Goal: Task Accomplishment & Management: Manage account settings

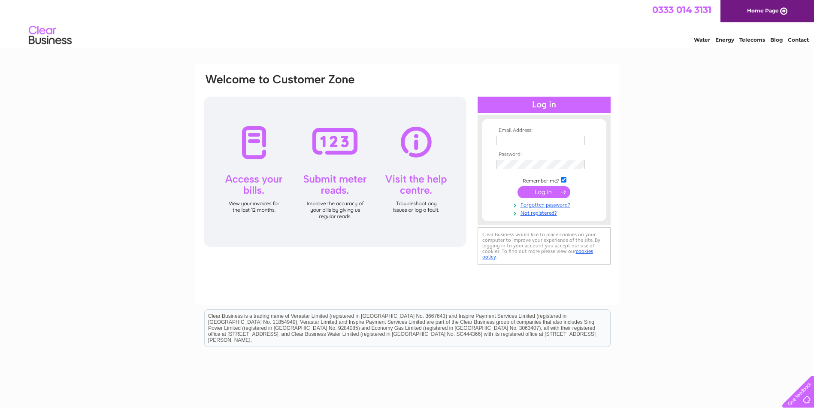
type input "info@iandgmotors.co.uk"
click at [551, 188] on input "submit" at bounding box center [543, 192] width 53 height 12
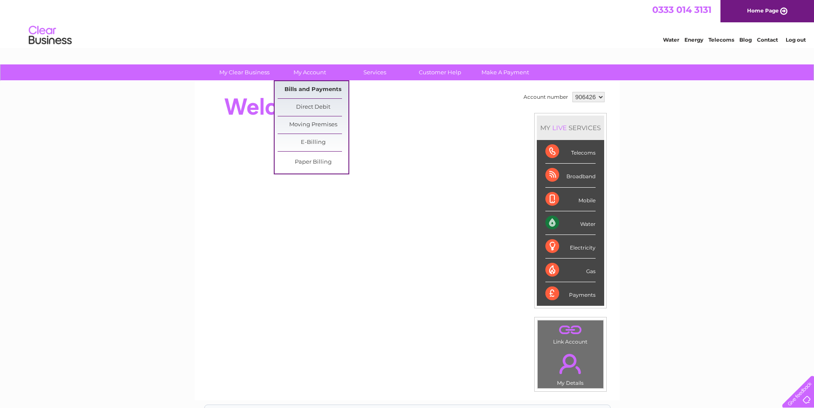
click at [311, 90] on link "Bills and Payments" at bounding box center [313, 89] width 71 height 17
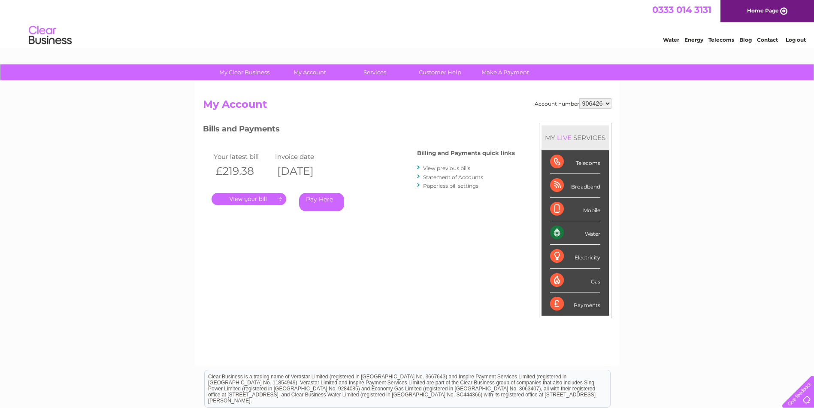
click at [224, 199] on link "." at bounding box center [248, 199] width 75 height 12
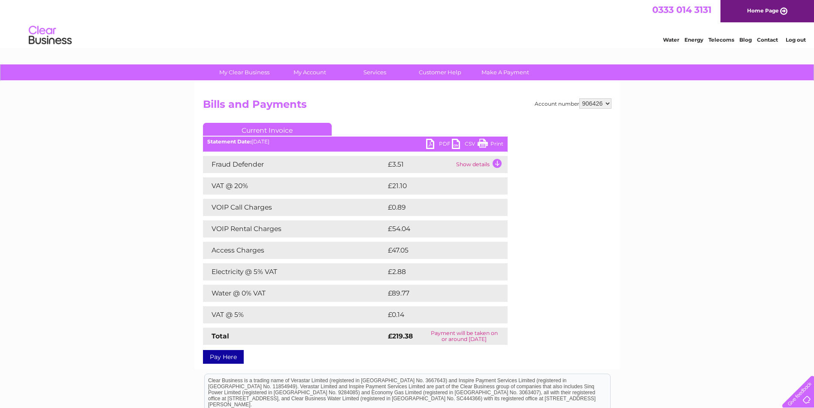
click at [427, 144] on link "PDF" at bounding box center [439, 145] width 26 height 12
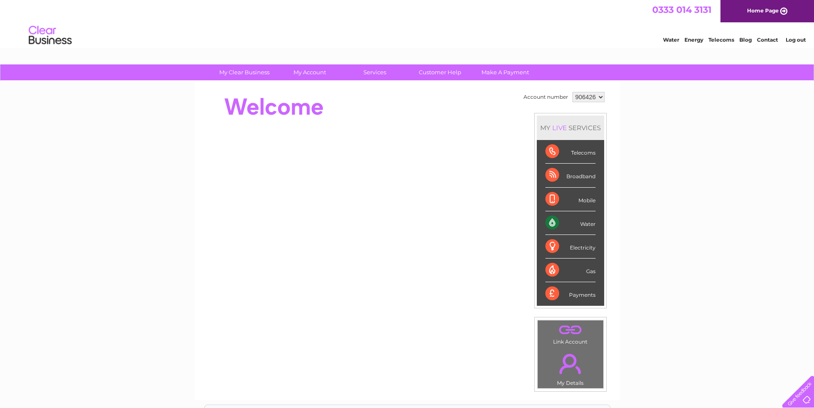
click at [572, 174] on div "Broadband" at bounding box center [570, 175] width 50 height 24
click at [553, 172] on div "Broadband" at bounding box center [570, 175] width 50 height 24
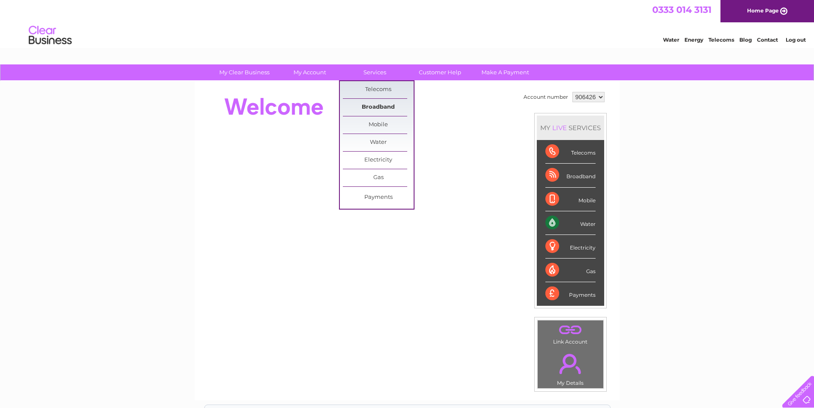
click at [370, 106] on link "Broadband" at bounding box center [378, 107] width 71 height 17
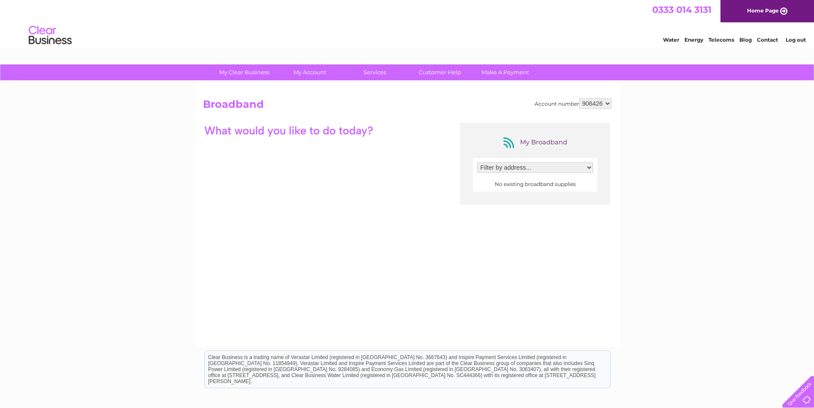
click at [529, 169] on select "Filter by address..." at bounding box center [535, 167] width 116 height 10
click at [477, 162] on select "Filter by address..." at bounding box center [535, 167] width 116 height 10
click at [284, 218] on div "My Broadband Filter by address... No existing broadband supplies" at bounding box center [407, 206] width 408 height 167
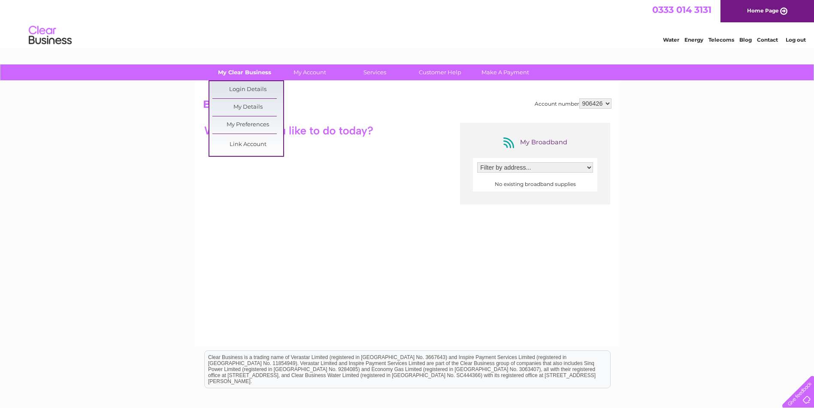
click at [229, 66] on link "My Clear Business" at bounding box center [244, 72] width 71 height 16
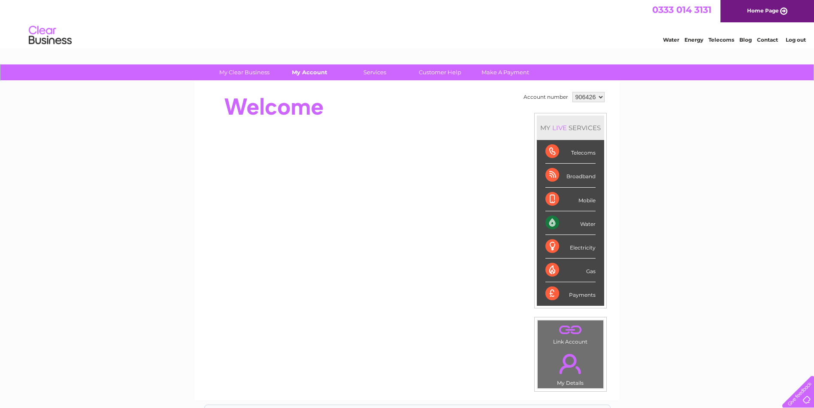
click at [300, 73] on link "My Account" at bounding box center [309, 72] width 71 height 16
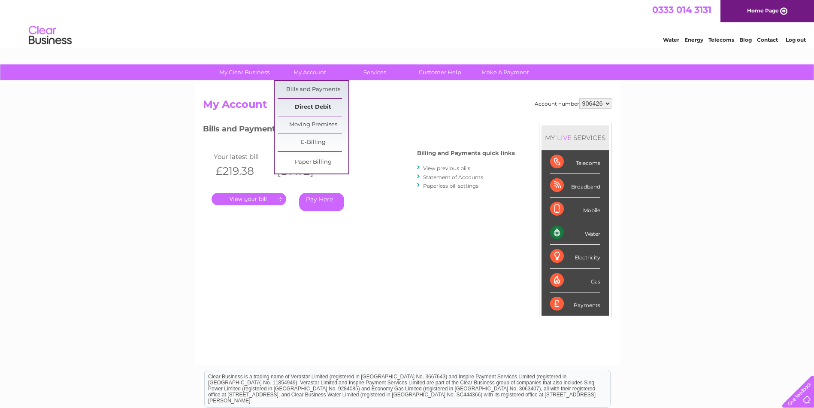
click at [314, 103] on link "Direct Debit" at bounding box center [313, 107] width 71 height 17
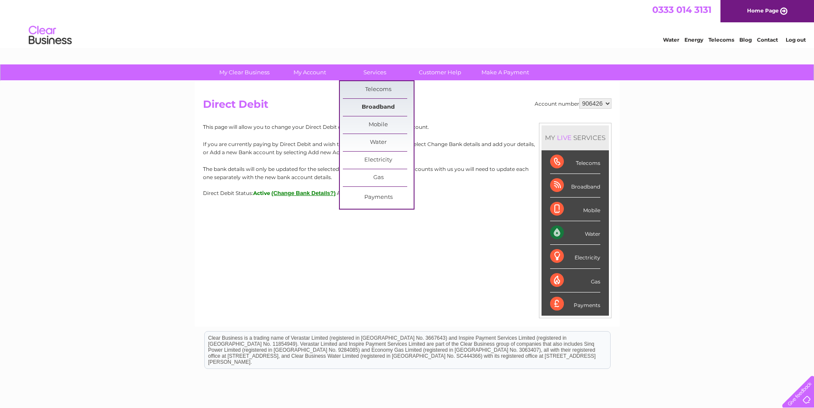
click at [380, 104] on link "Broadband" at bounding box center [378, 107] width 71 height 17
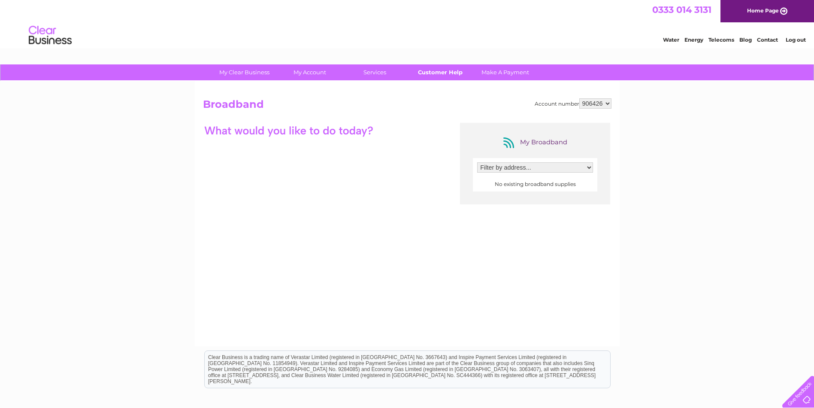
click at [438, 74] on link "Customer Help" at bounding box center [440, 72] width 71 height 16
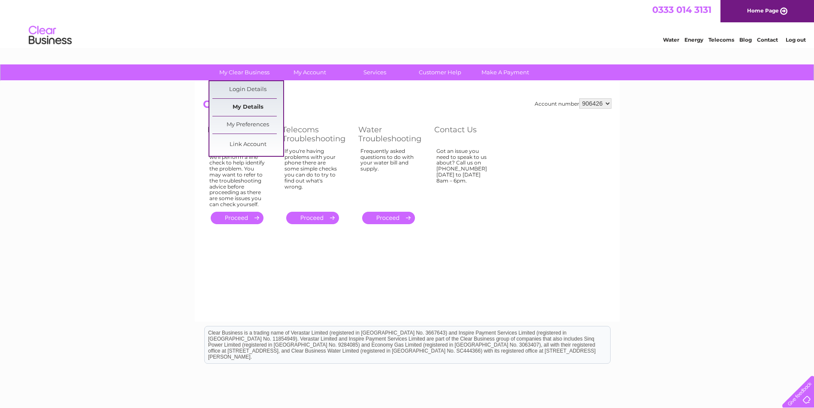
click at [241, 104] on link "My Details" at bounding box center [247, 107] width 71 height 17
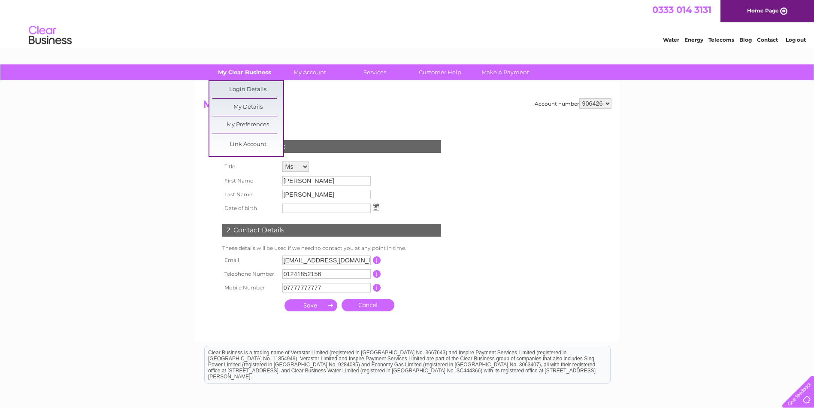
click at [241, 70] on link "My Clear Business" at bounding box center [244, 72] width 71 height 16
